Goal: Check status: Check status

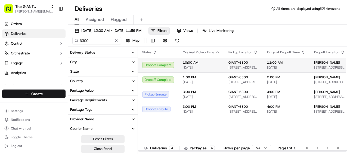
click at [302, 66] on td "11:00 AM [DATE]" at bounding box center [286, 65] width 47 height 15
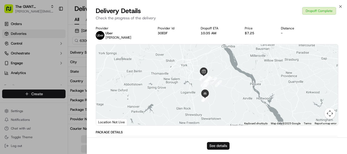
click at [224, 147] on button "See details" at bounding box center [218, 146] width 23 height 8
click at [340, 6] on icon "button" at bounding box center [340, 6] width 4 height 4
